Goal: Task Accomplishment & Management: Manage account settings

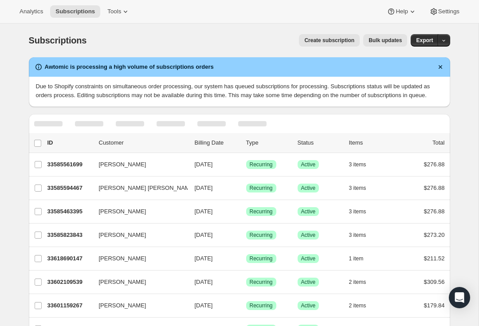
click at [437, 63] on icon "Dismiss notification" at bounding box center [440, 67] width 9 height 9
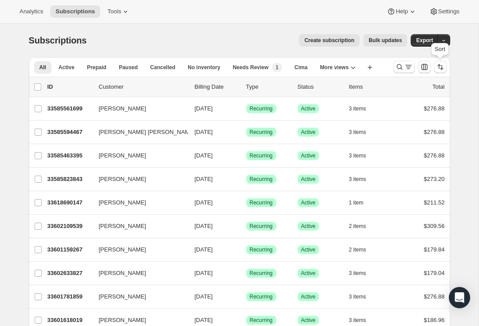
click at [408, 65] on icon "Search and filter results" at bounding box center [408, 67] width 9 height 9
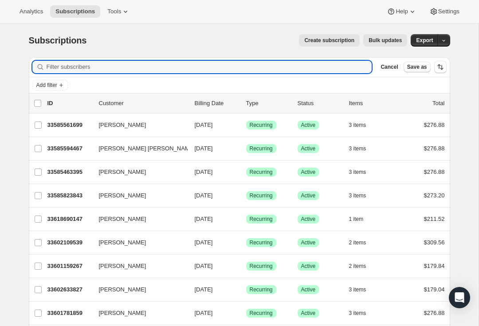
click at [149, 65] on input "Filter subscribers" at bounding box center [210, 67] width 326 height 12
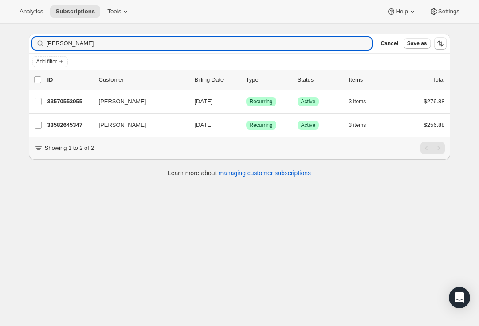
scroll to position [24, 0]
type input "[PERSON_NAME]"
click at [121, 124] on span "[PERSON_NAME]" at bounding box center [122, 125] width 47 height 9
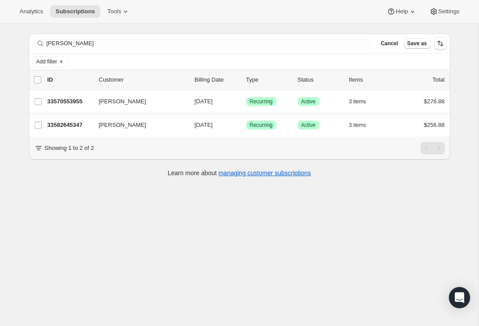
click at [76, 128] on p "33582645347" at bounding box center [69, 125] width 44 height 9
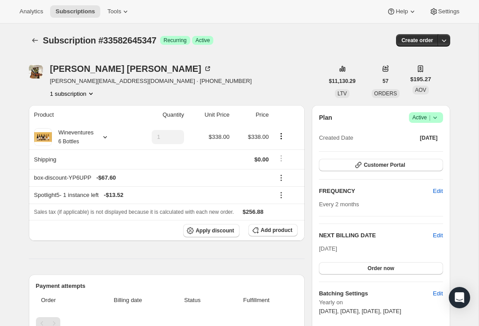
click at [110, 138] on icon at bounding box center [105, 137] width 9 height 9
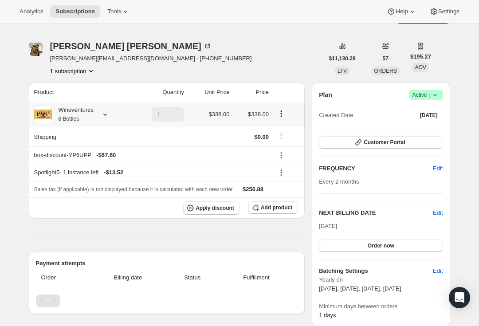
scroll to position [18, 0]
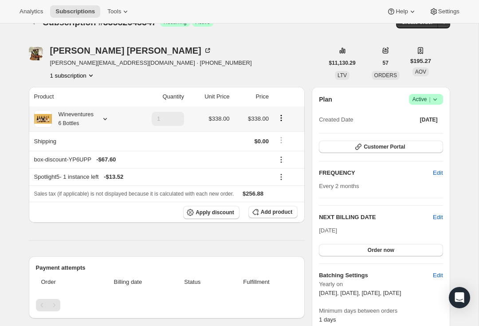
click at [110, 121] on icon at bounding box center [105, 118] width 9 height 9
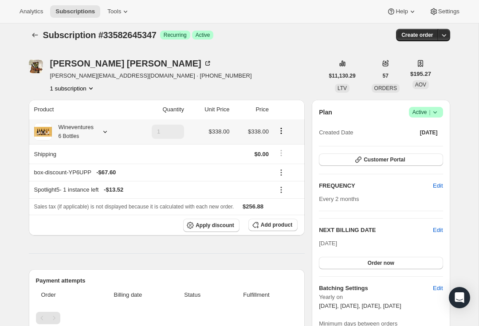
scroll to position [0, 0]
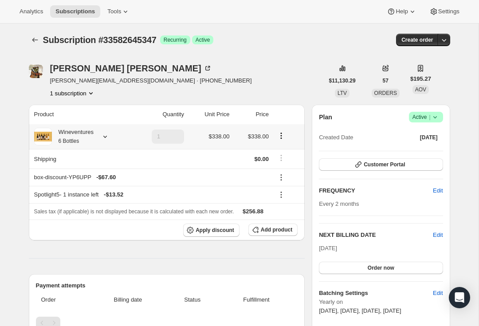
click at [104, 137] on icon at bounding box center [105, 136] width 9 height 9
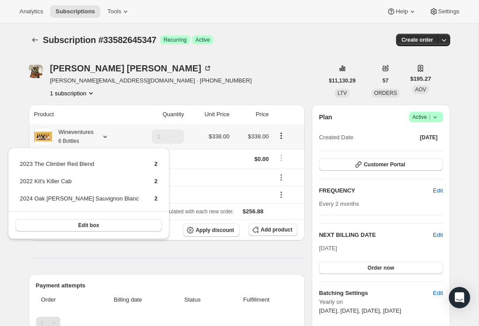
click at [78, 226] on span "Edit box" at bounding box center [88, 225] width 21 height 7
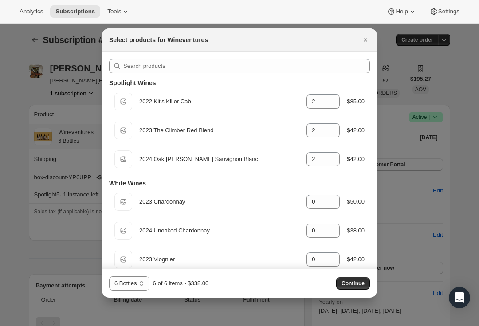
scroll to position [-1, 0]
click at [367, 41] on icon "Close" at bounding box center [365, 39] width 9 height 9
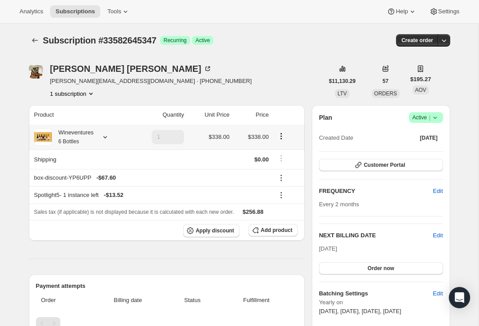
scroll to position [0, 0]
click at [67, 71] on div "[PERSON_NAME]" at bounding box center [131, 68] width 162 height 9
click at [68, 71] on div "[PERSON_NAME]" at bounding box center [131, 68] width 162 height 9
click at [105, 138] on icon at bounding box center [105, 137] width 9 height 9
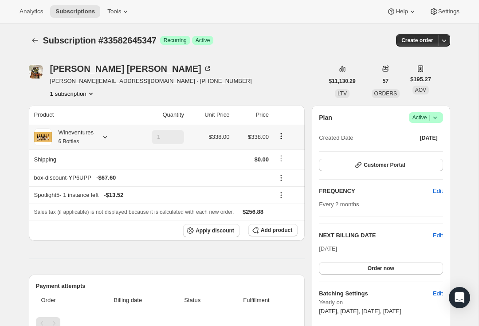
click at [35, 38] on icon "Subscriptions" at bounding box center [35, 40] width 9 height 9
